Goal: Check status: Check status

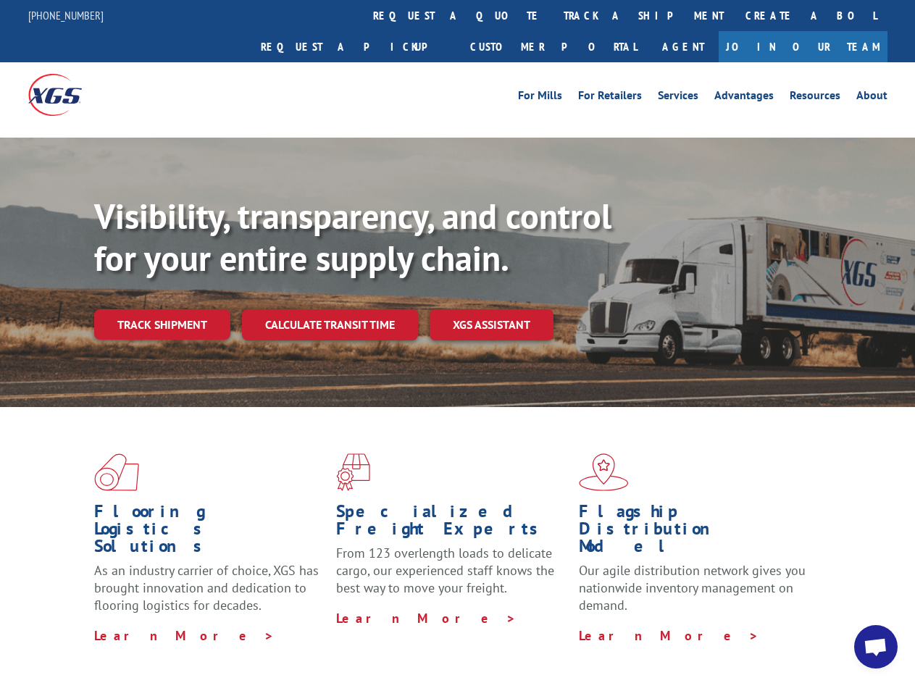
click at [457, 341] on div "Visibility, transparency, and control for your entire supply chain. Track shipm…" at bounding box center [504, 297] width 821 height 202
click at [553, 15] on link "track a shipment" at bounding box center [644, 15] width 182 height 31
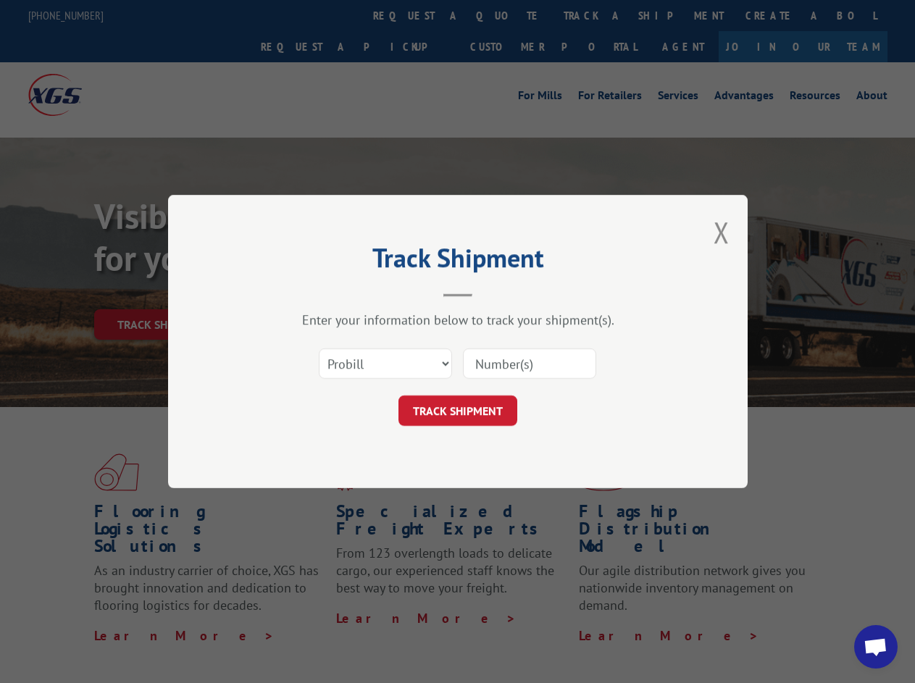
click at [506, 15] on div "Track Shipment Enter your information below to track your shipment(s). Select c…" at bounding box center [457, 341] width 915 height 683
click at [596, 15] on div "Track Shipment Enter your information below to track your shipment(s). Select c…" at bounding box center [457, 341] width 915 height 683
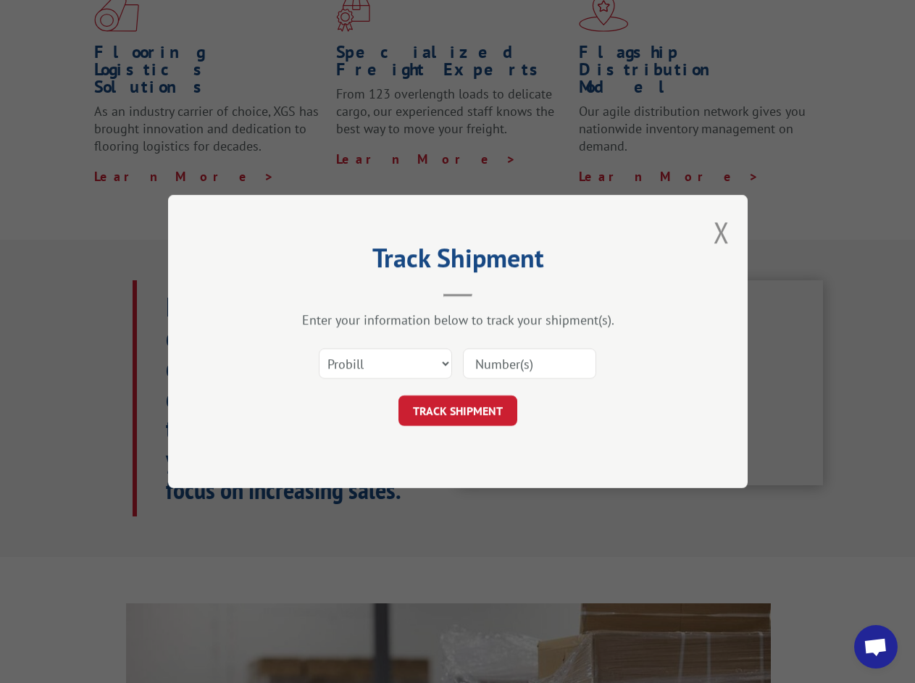
click at [162, 293] on div "Track Shipment Enter your information below to track your shipment(s). Select c…" at bounding box center [457, 341] width 915 height 683
click at [329, 293] on header "Track Shipment" at bounding box center [458, 272] width 435 height 49
click at [492, 293] on header "Track Shipment" at bounding box center [458, 272] width 435 height 49
click at [876, 647] on span "Open chat" at bounding box center [876, 648] width 24 height 20
